Goal: Transaction & Acquisition: Book appointment/travel/reservation

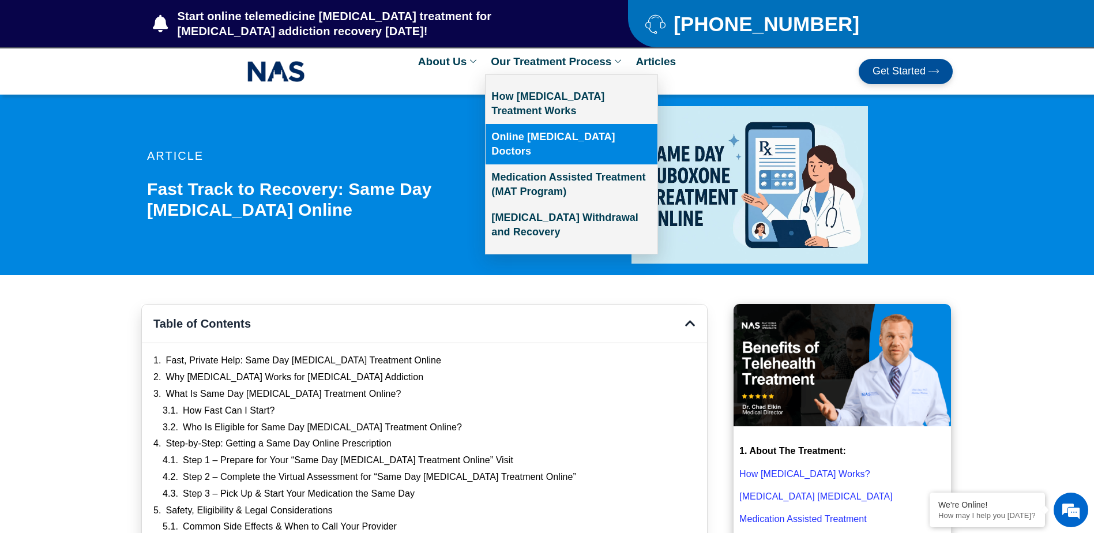
click at [557, 135] on link "Online [MEDICAL_DATA] Doctors" at bounding box center [571, 144] width 172 height 40
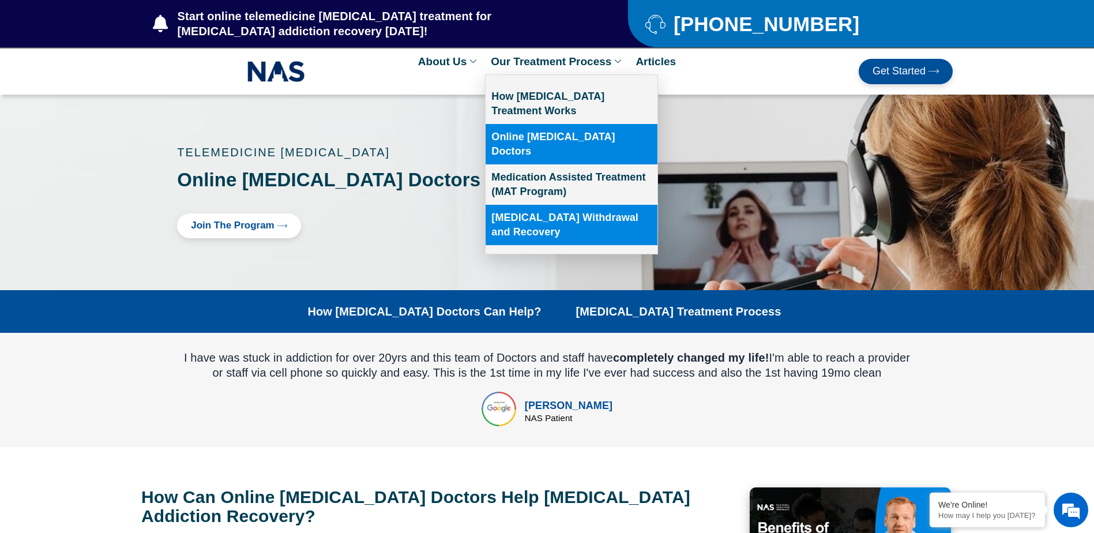
click at [615, 209] on link "[MEDICAL_DATA] Withdrawal and Recovery" at bounding box center [571, 225] width 172 height 40
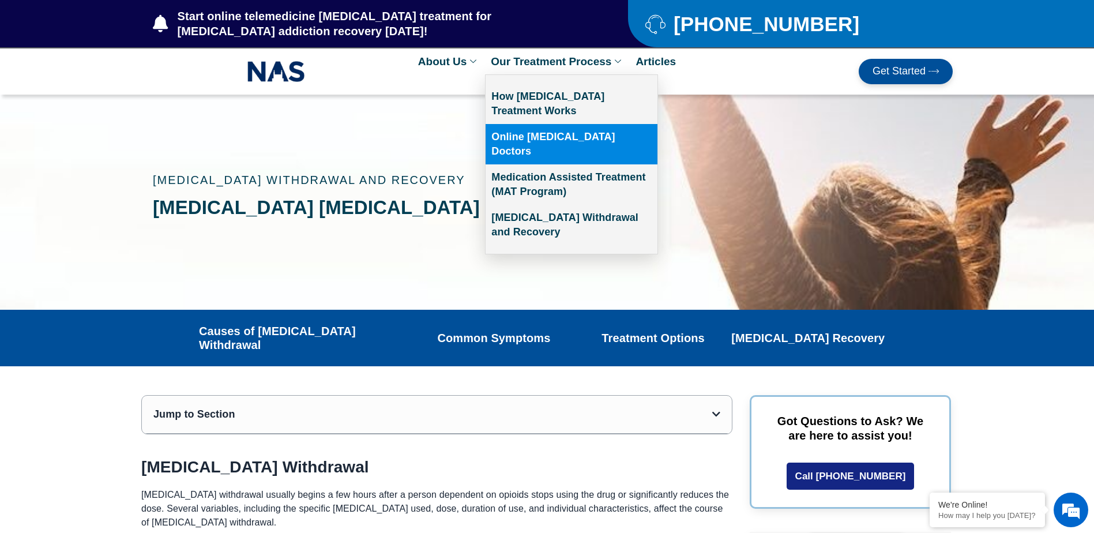
click at [557, 140] on link "Online [MEDICAL_DATA] Doctors" at bounding box center [571, 144] width 172 height 40
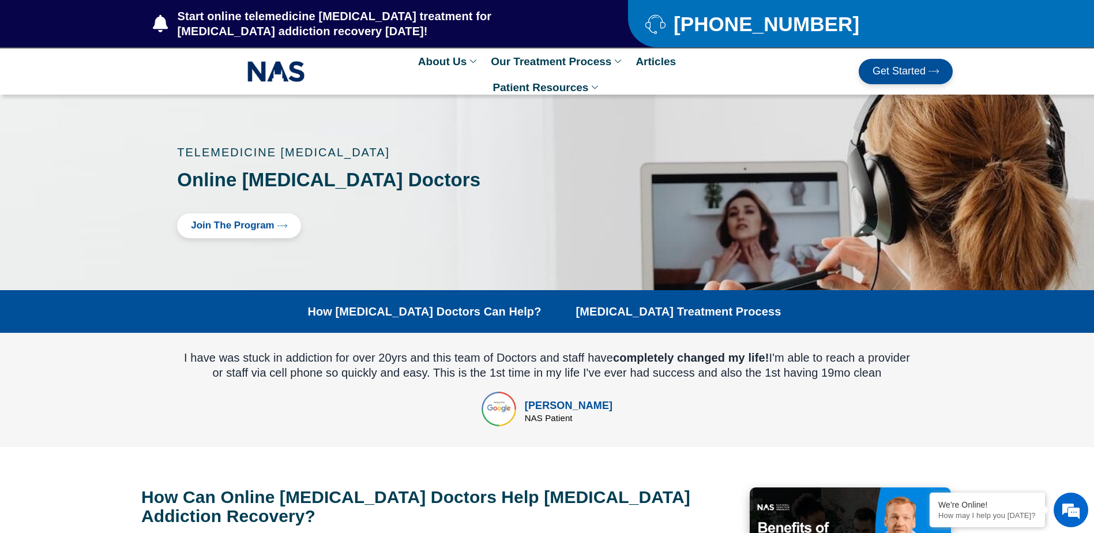
click at [265, 239] on div "TELEMEDICINE [MEDICAL_DATA] Online [MEDICAL_DATA] Doctors Join The Program" at bounding box center [350, 192] width 359 height 103
click at [265, 232] on link "Join The Program" at bounding box center [239, 225] width 124 height 25
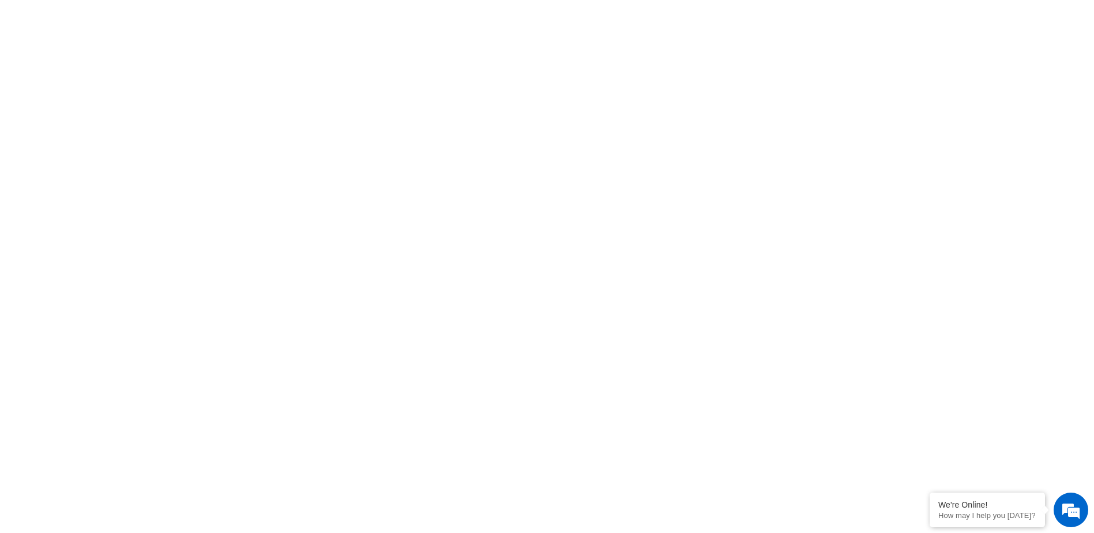
scroll to position [404, 0]
